Goal: Information Seeking & Learning: Learn about a topic

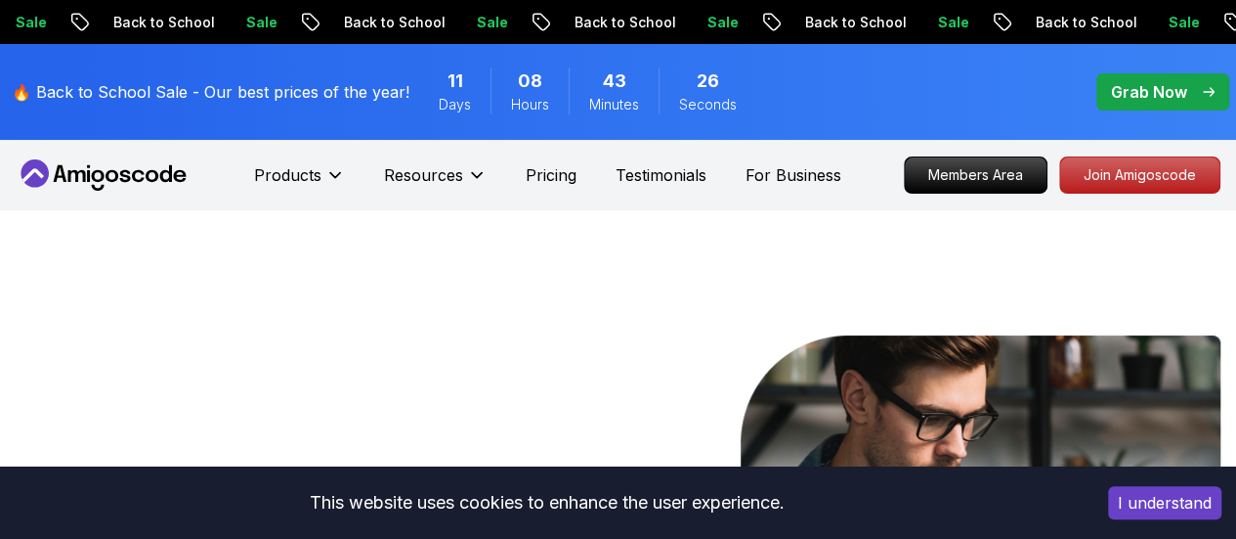
click at [1190, 498] on button "I understand" at bounding box center [1164, 502] width 113 height 33
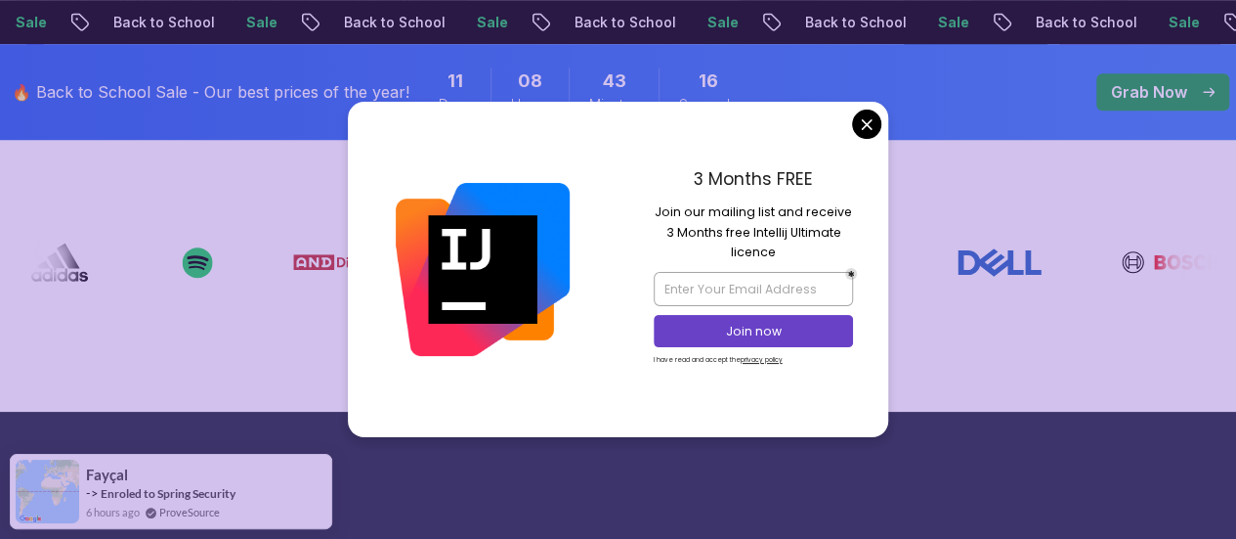
scroll to position [758, 0]
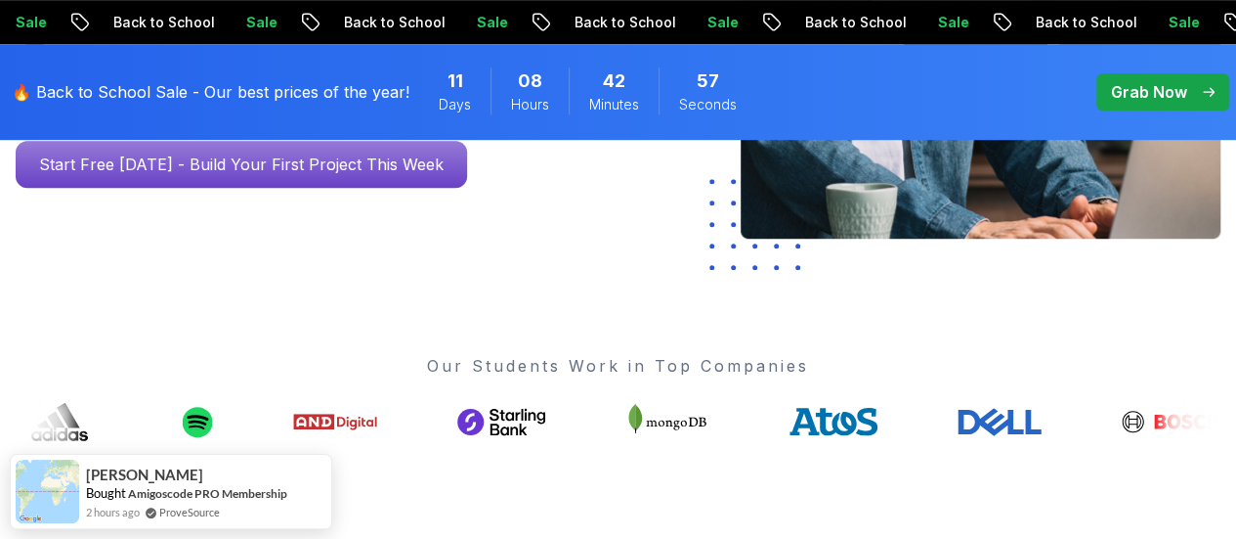
scroll to position [599, 0]
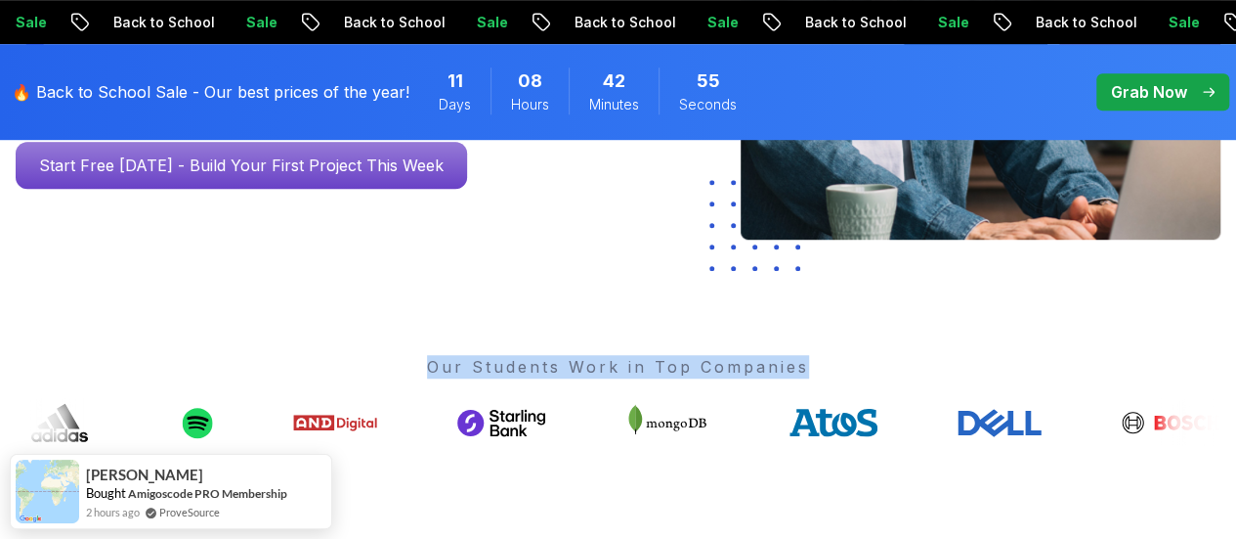
drag, startPoint x: 827, startPoint y: 369, endPoint x: 430, endPoint y: 379, distance: 397.0
click at [430, 379] on div "Our Students Work in Top Companies" at bounding box center [618, 401] width 1205 height 92
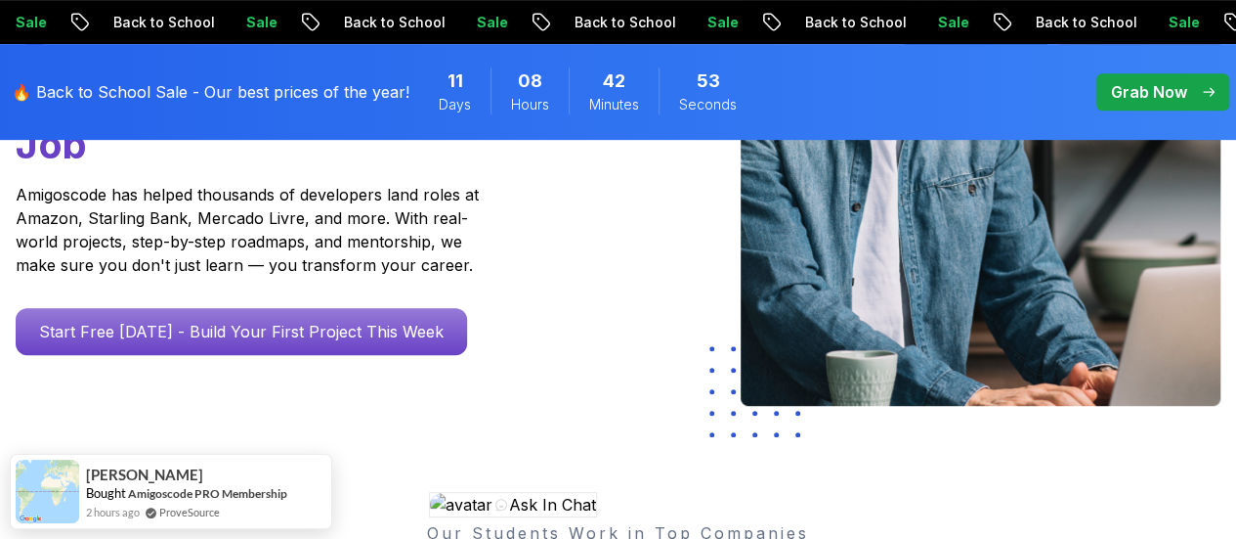
click at [610, 386] on div at bounding box center [566, 156] width 103 height 509
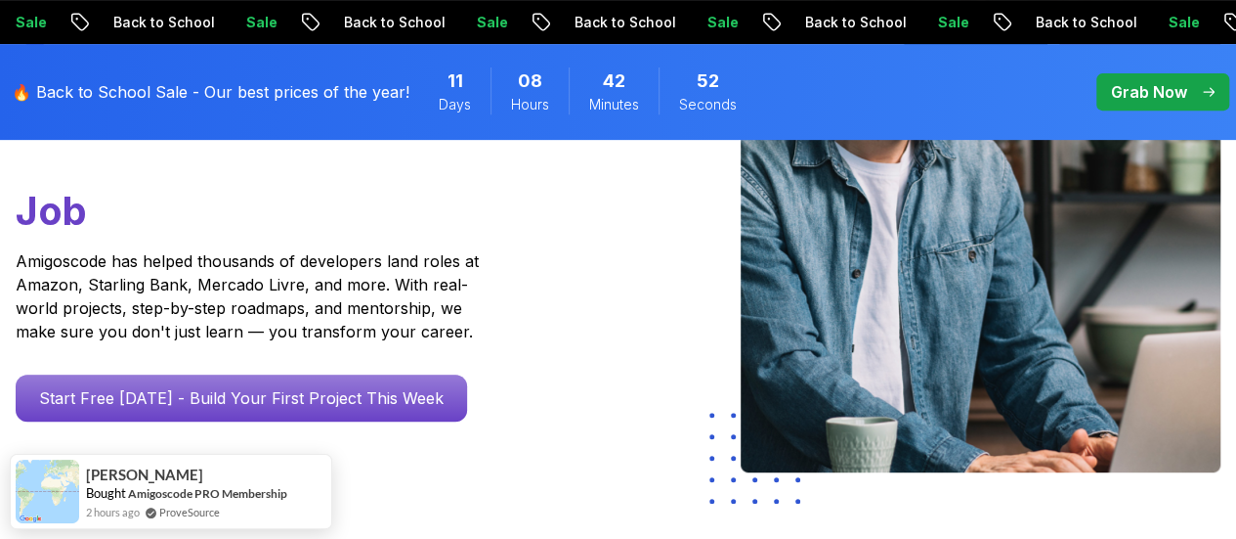
scroll to position [371, 0]
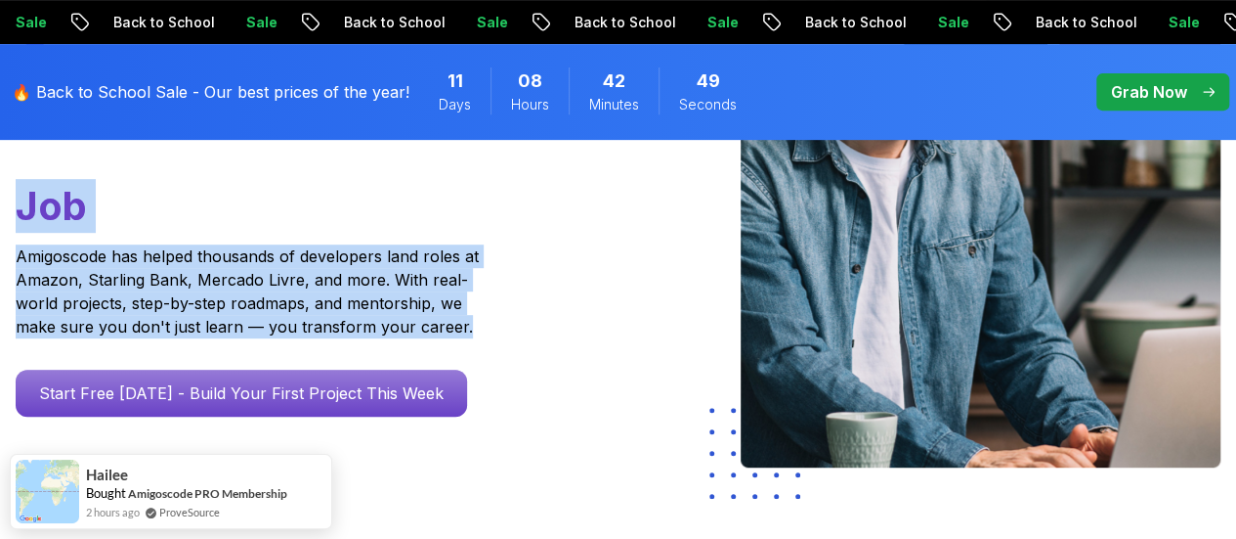
drag, startPoint x: 480, startPoint y: 351, endPoint x: 8, endPoint y: 221, distance: 489.7
click at [8, 221] on div "Go From Learning to Hired: Master Java, Spring Boot & Cloud Skills That Get You…" at bounding box center [257, 218] width 515 height 509
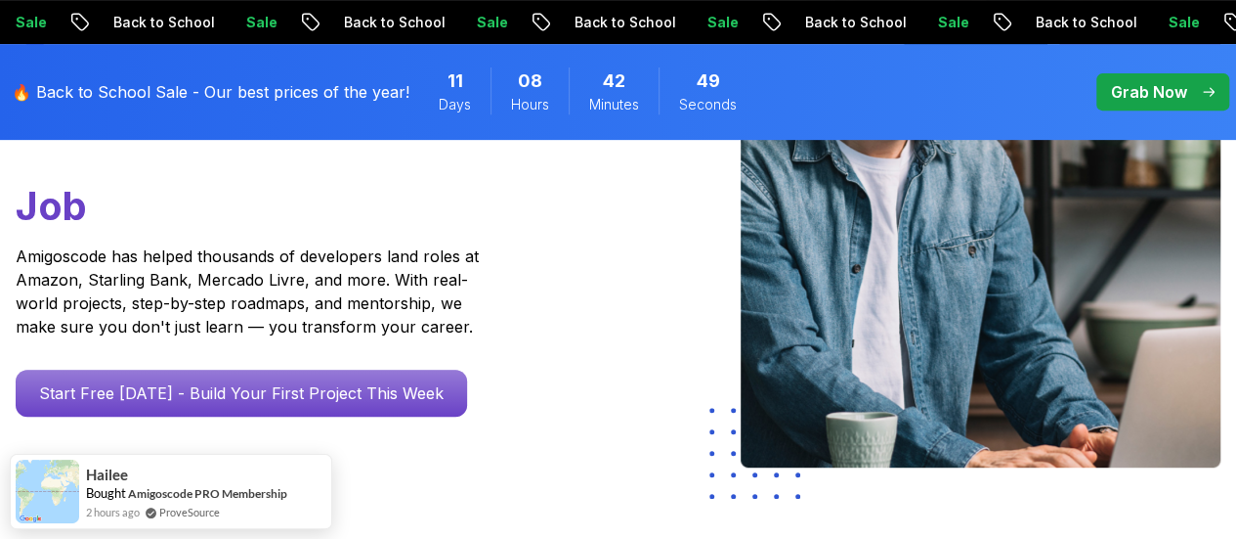
click at [591, 365] on div at bounding box center [566, 218] width 103 height 509
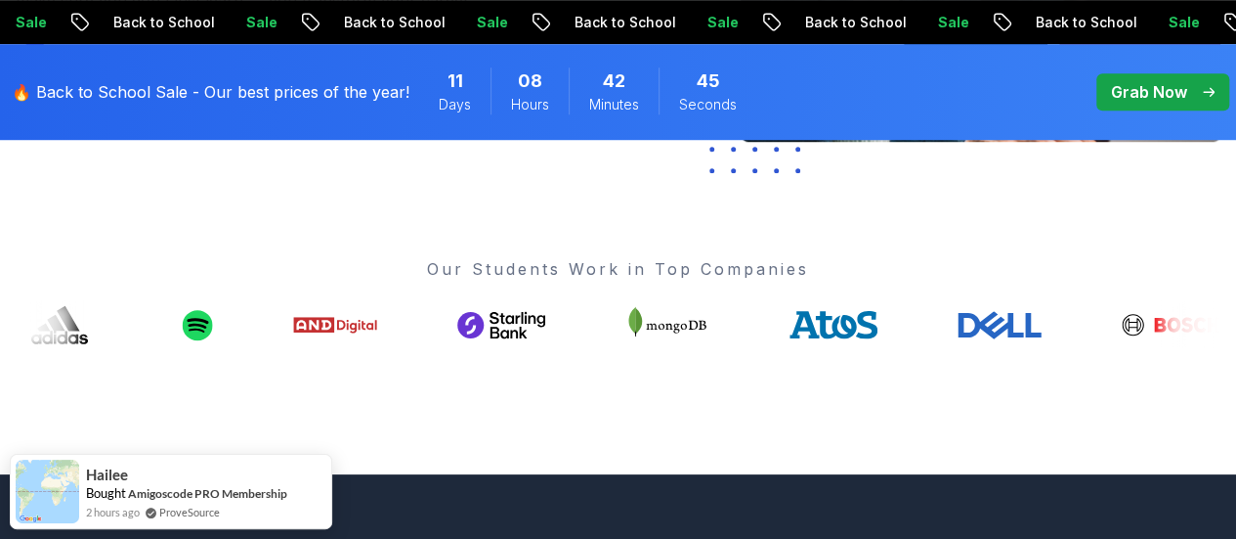
scroll to position [698, 0]
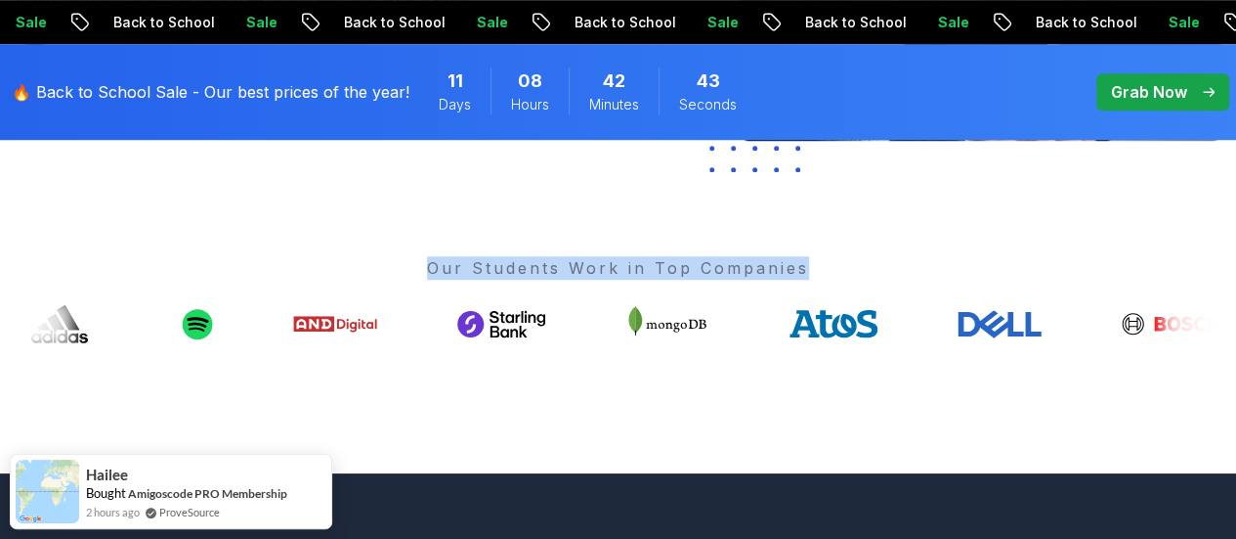
drag, startPoint x: 405, startPoint y: 279, endPoint x: 825, endPoint y: 262, distance: 420.6
click at [825, 262] on p "Our Students Work in Top Companies" at bounding box center [618, 267] width 1205 height 23
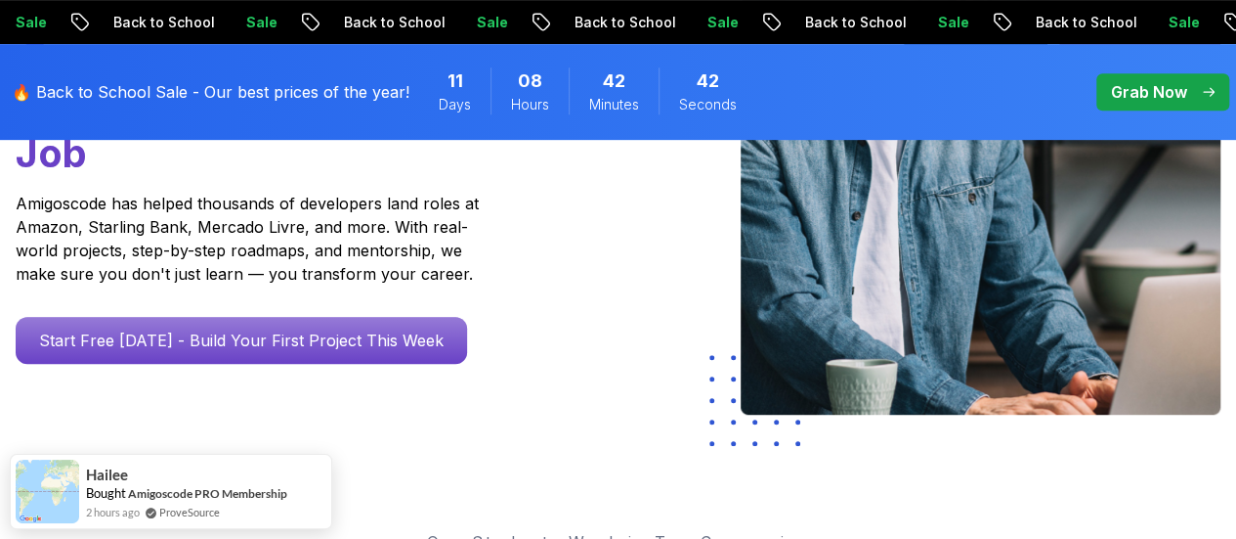
scroll to position [413, 0]
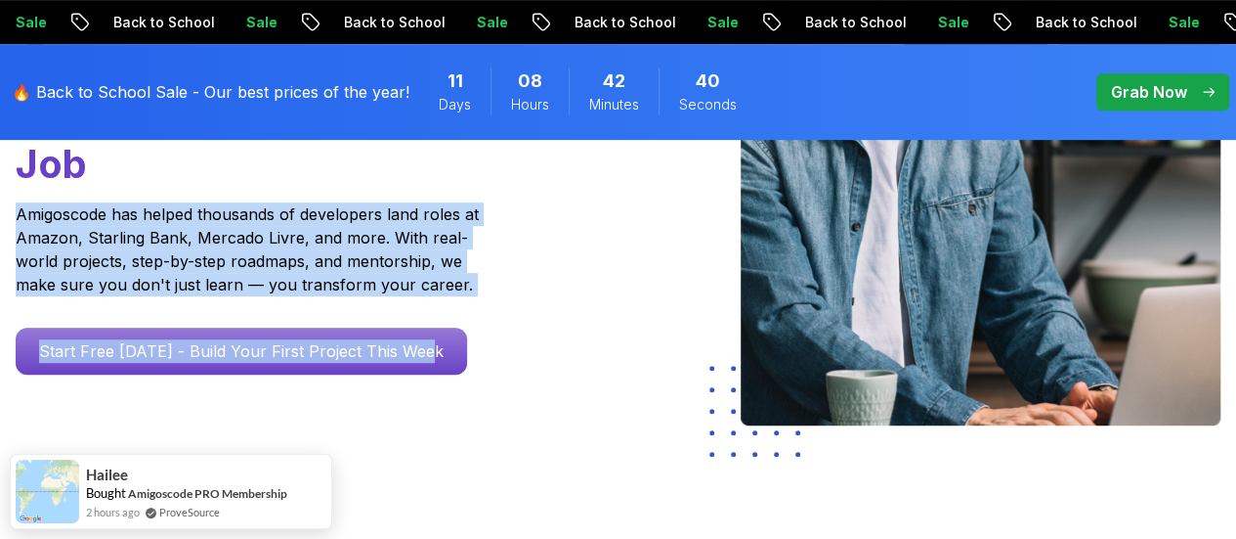
drag, startPoint x: 477, startPoint y: 314, endPoint x: 0, endPoint y: 215, distance: 487.1
click at [0, 215] on div "Go From Learning to Hired: Master Java, Spring Boot & Cloud Skills That Get You…" at bounding box center [257, 176] width 515 height 509
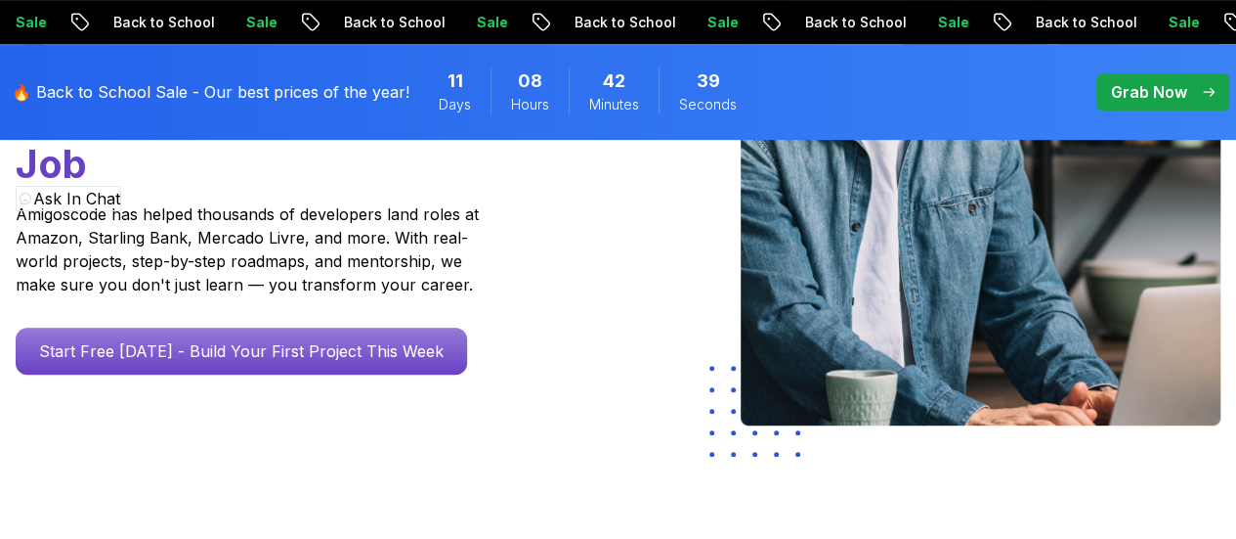
click at [642, 280] on div at bounding box center [926, 176] width 587 height 509
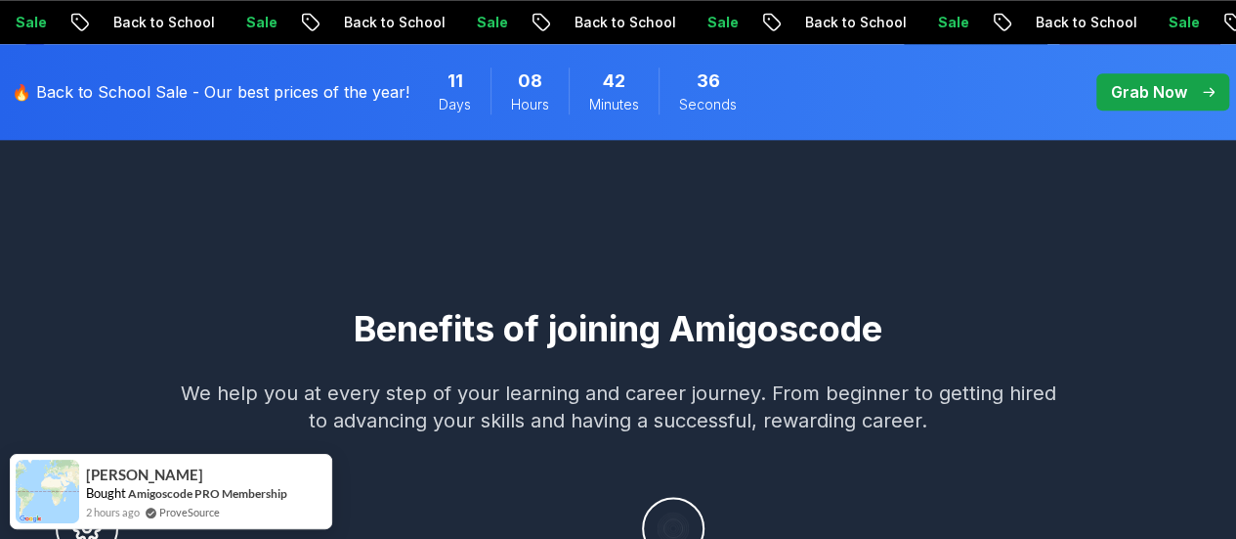
scroll to position [1095, 0]
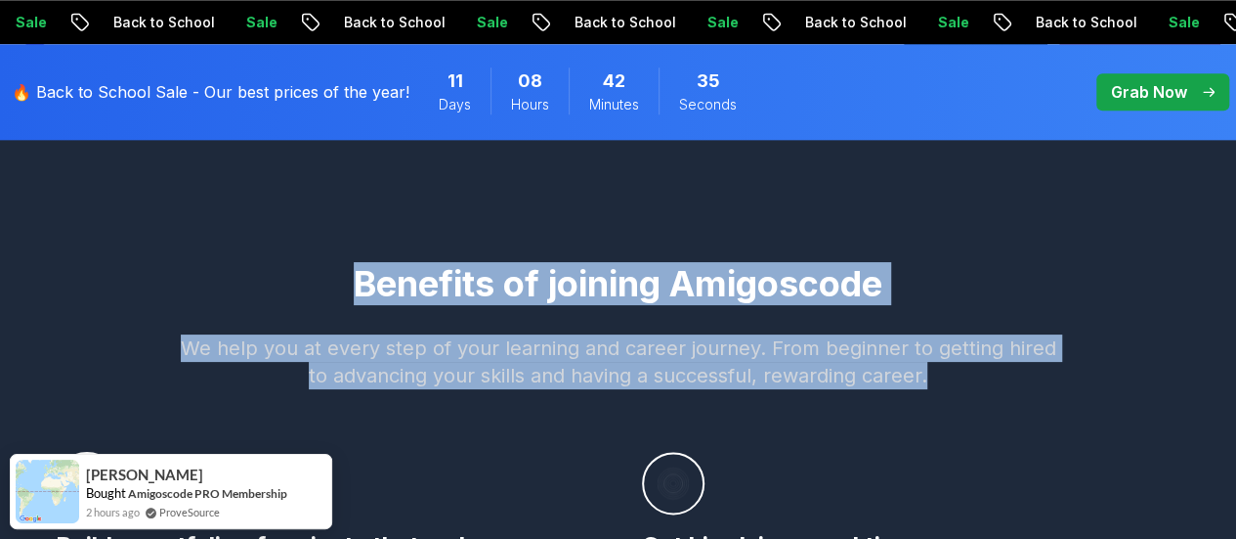
drag, startPoint x: 326, startPoint y: 272, endPoint x: 994, endPoint y: 367, distance: 674.3
click at [236, 278] on h2 "Benefits of joining Amigoscode" at bounding box center [618, 283] width 1217 height 39
drag, startPoint x: 332, startPoint y: 272, endPoint x: 989, endPoint y: 380, distance: 665.7
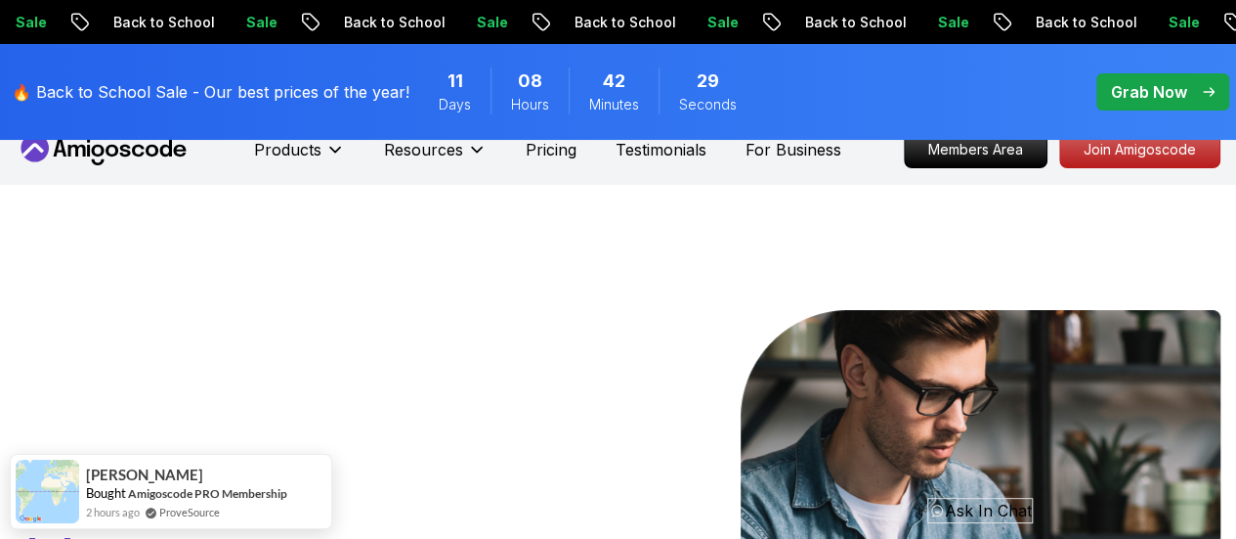
scroll to position [0, 0]
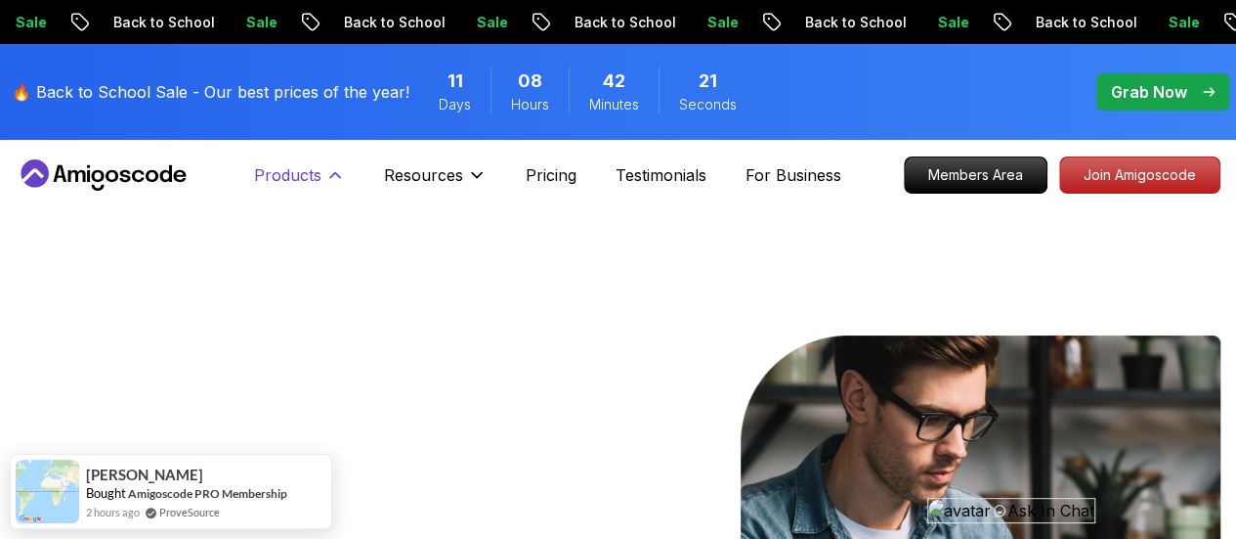
click at [284, 179] on p "Products" at bounding box center [287, 174] width 67 height 23
click at [308, 185] on p "Products" at bounding box center [287, 174] width 67 height 23
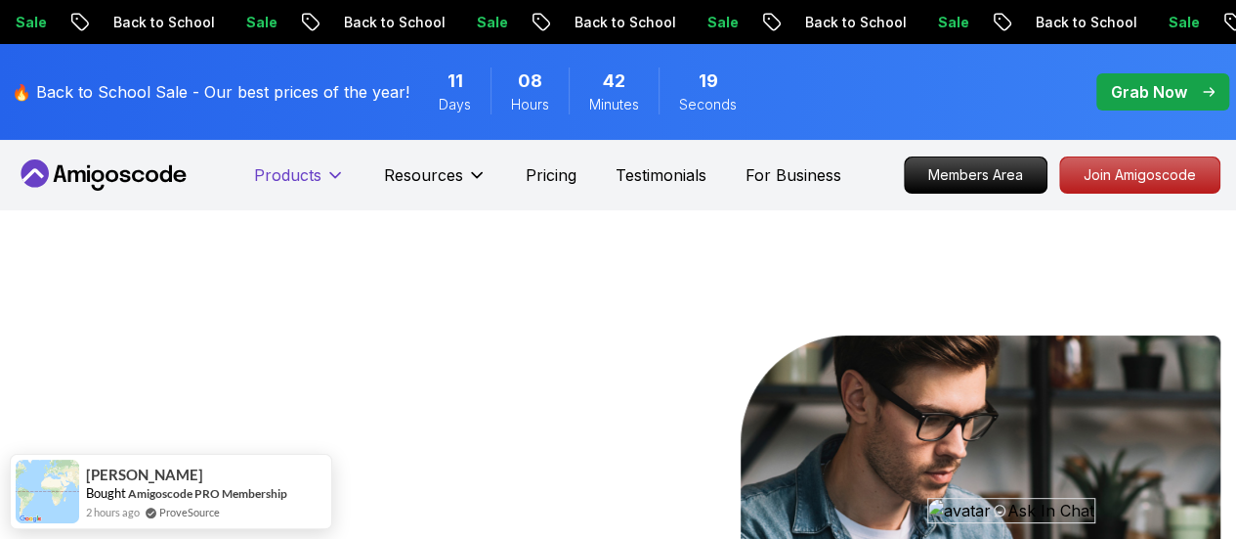
click at [308, 185] on p "Products" at bounding box center [287, 174] width 67 height 23
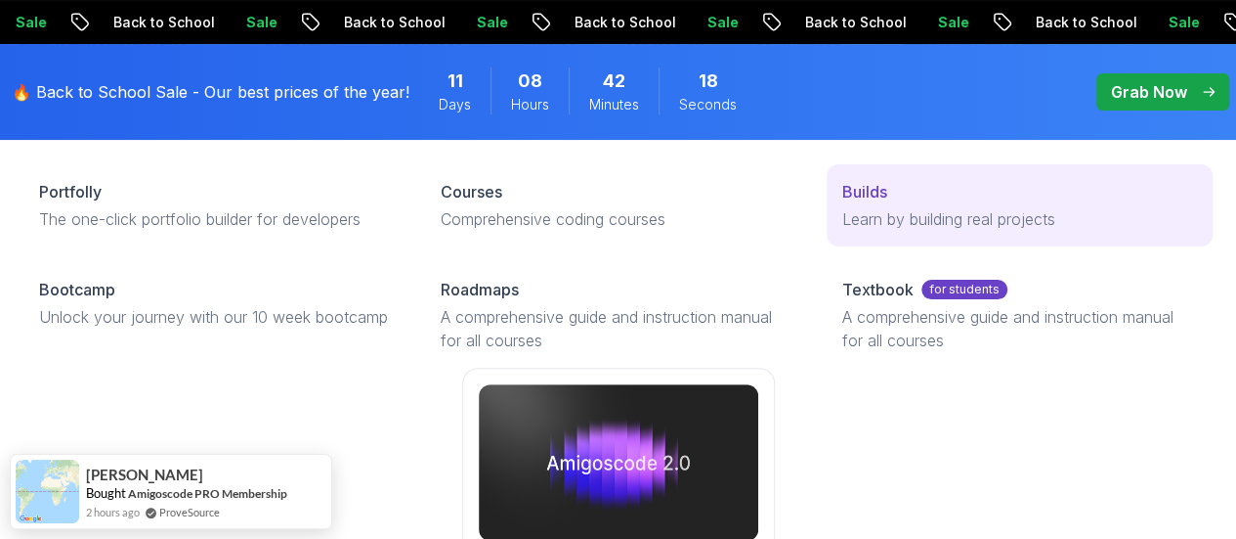
scroll to position [129, 0]
click at [843, 230] on p "Learn by building real projects" at bounding box center [1020, 217] width 355 height 23
